Goal: Task Accomplishment & Management: Manage account settings

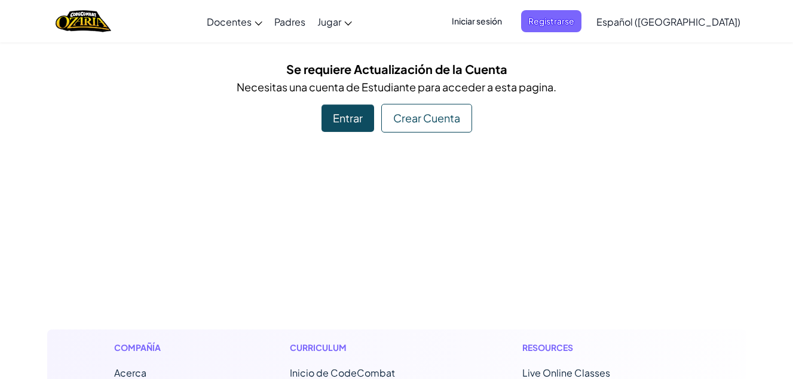
click at [373, 117] on div "Entrar" at bounding box center [347, 118] width 53 height 27
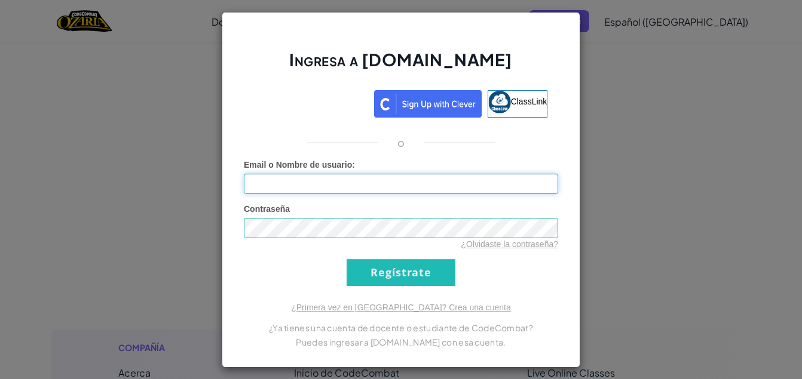
click at [394, 185] on input "Email o Nombre de usuario :" at bounding box center [401, 184] width 314 height 20
click at [405, 179] on input "[EMAIL_ADDRESS]" at bounding box center [401, 184] width 314 height 20
type input "[EMAIL_ADDRESS][DOMAIN_NAME]"
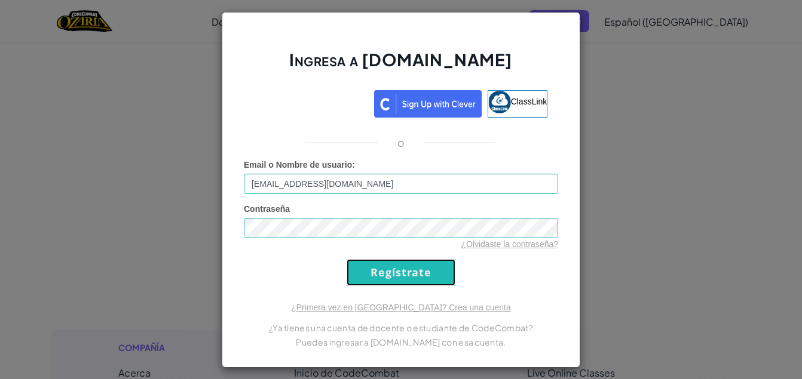
click at [400, 278] on input "Regístrate" at bounding box center [401, 272] width 109 height 27
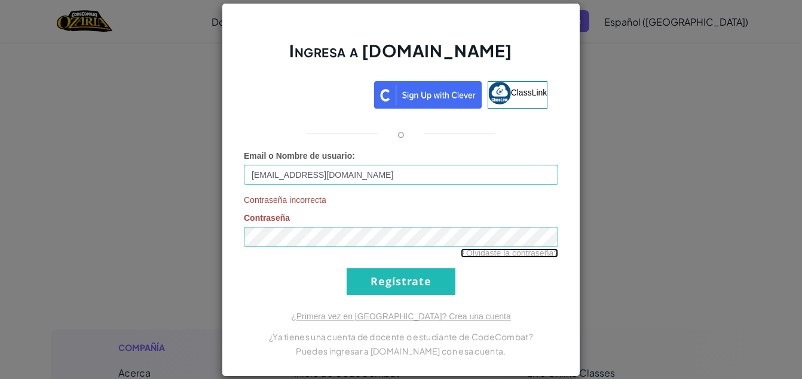
click at [493, 255] on link "¿Olvidaste la contraseña?" at bounding box center [509, 254] width 97 height 10
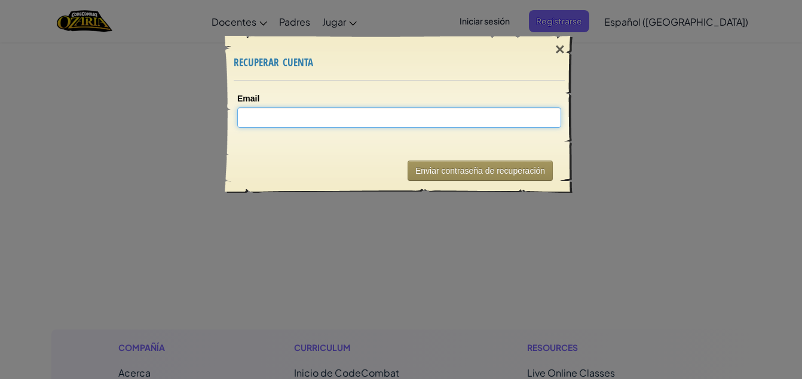
type input "A"
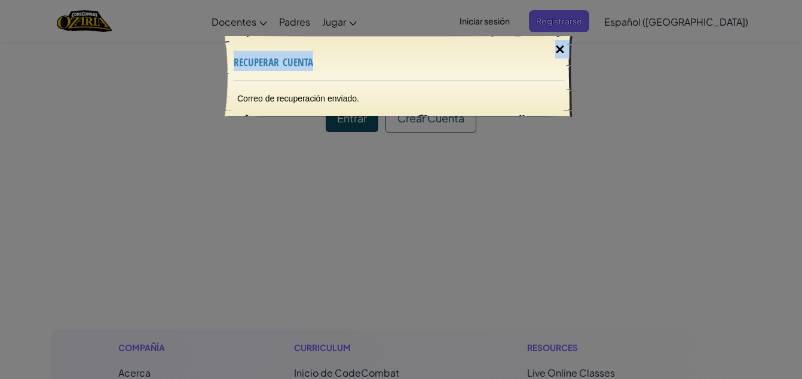
drag, startPoint x: 532, startPoint y: 48, endPoint x: 555, endPoint y: 48, distance: 23.3
click at [555, 48] on div "× recuperar cuenta" at bounding box center [399, 58] width 331 height 44
click at [555, 48] on div "×" at bounding box center [559, 49] width 27 height 35
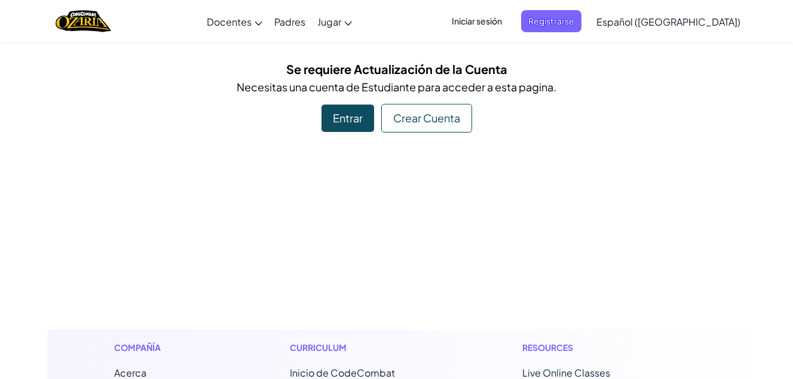
click at [509, 26] on span "Iniciar sesión" at bounding box center [477, 21] width 65 height 22
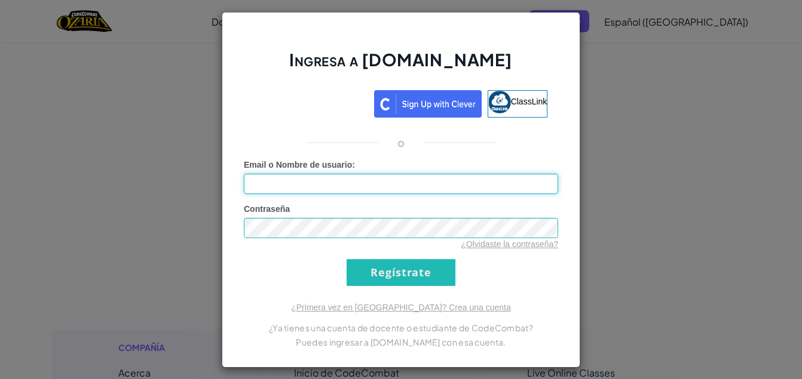
click at [375, 189] on input "Email o Nombre de usuario :" at bounding box center [401, 184] width 314 height 20
type input "[EMAIL_ADDRESS][DOMAIN_NAME]"
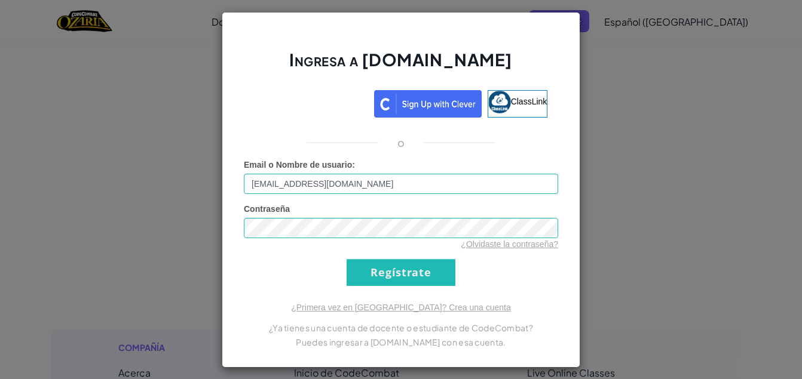
click at [599, 161] on div "Ingresa a [DOMAIN_NAME] ClassLink o Error desconocido. Email o Nombre de usuari…" at bounding box center [401, 189] width 802 height 379
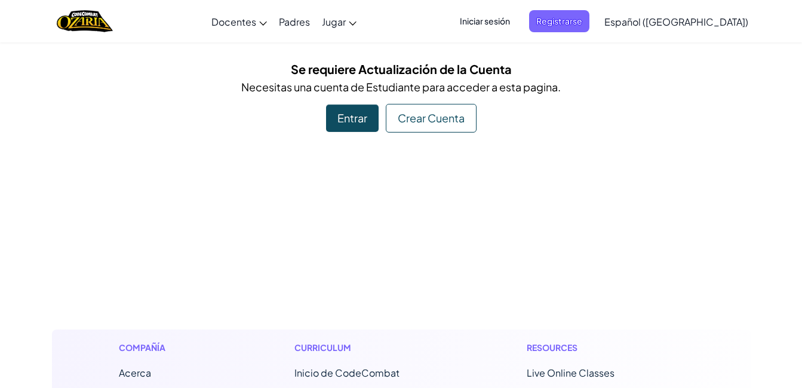
click at [500, 26] on span "Iniciar sesión" at bounding box center [485, 21] width 65 height 22
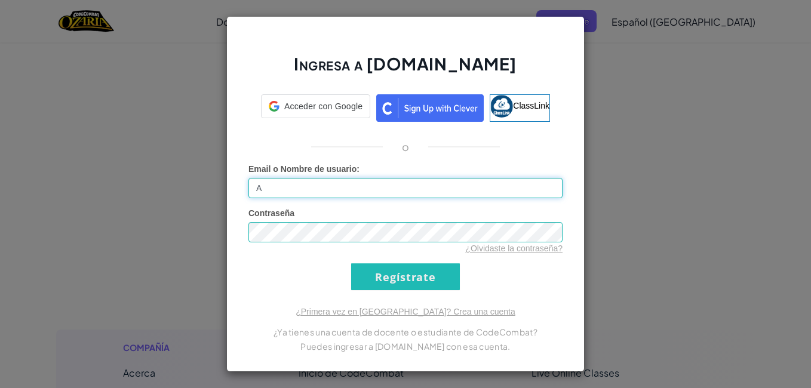
type input "[EMAIL_ADDRESS][DOMAIN_NAME]"
